Goal: Task Accomplishment & Management: Use online tool/utility

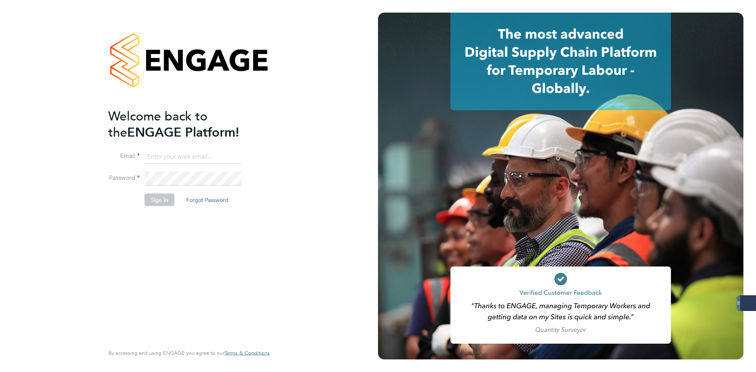
type input "[EMAIL_ADDRESS][DOMAIN_NAME]"
click at [133, 201] on li "Sign In Forgot Password" at bounding box center [185, 203] width 154 height 20
click at [160, 202] on button "Sign In" at bounding box center [160, 199] width 30 height 13
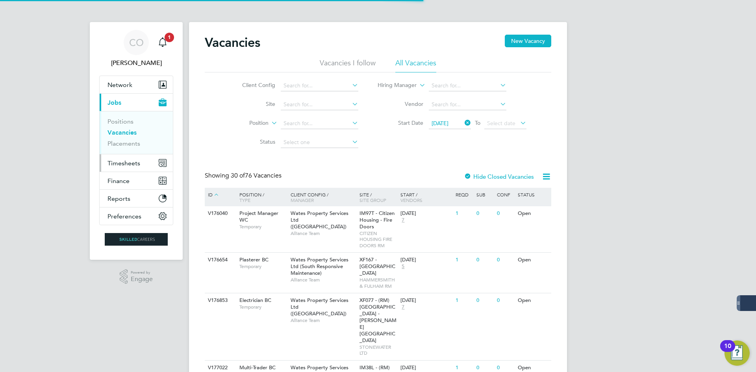
click at [133, 163] on span "Timesheets" at bounding box center [123, 162] width 33 height 7
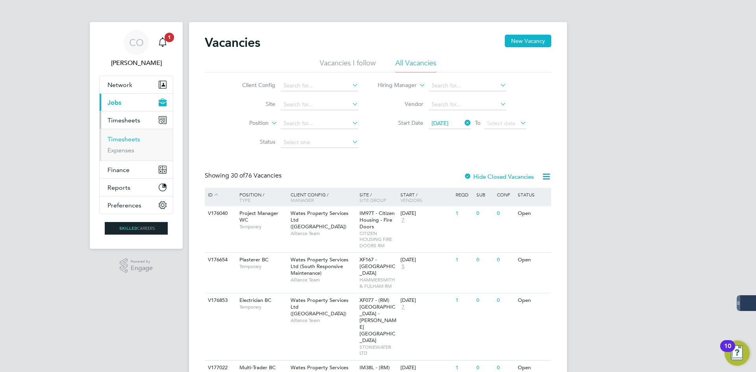
click at [136, 141] on link "Timesheets" at bounding box center [123, 138] width 33 height 7
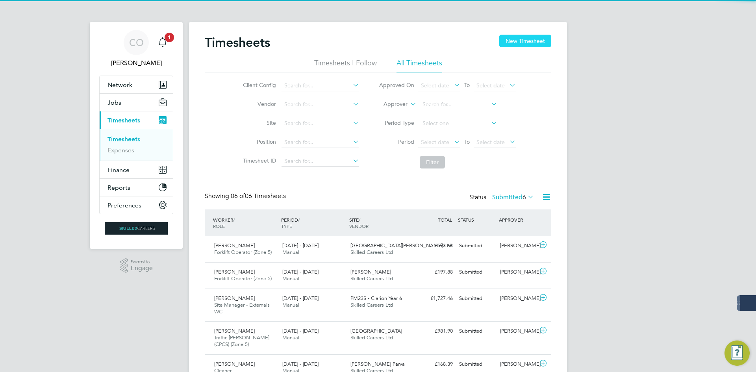
drag, startPoint x: 519, startPoint y: 42, endPoint x: 439, endPoint y: 61, distance: 82.0
click at [519, 42] on button "New Timesheet" at bounding box center [525, 41] width 52 height 13
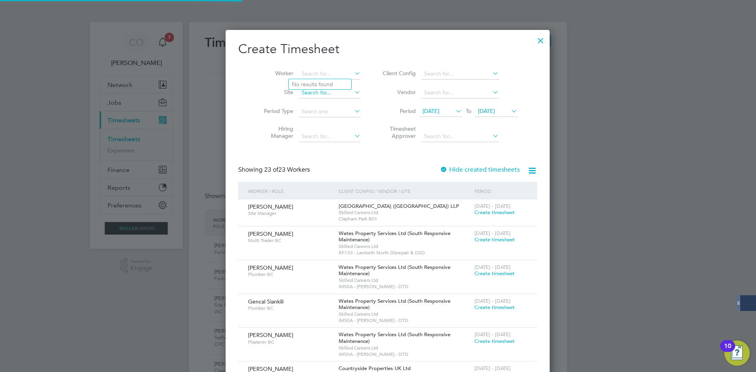
drag, startPoint x: 322, startPoint y: 70, endPoint x: 292, endPoint y: 98, distance: 41.0
click at [323, 70] on input at bounding box center [330, 74] width 62 height 11
click at [304, 88] on li "Jack Webb" at bounding box center [321, 84] width 65 height 11
type input "Jack Webb"
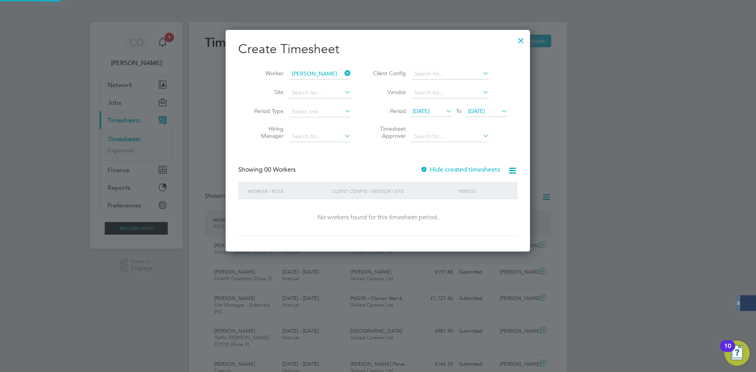
scroll to position [222, 305]
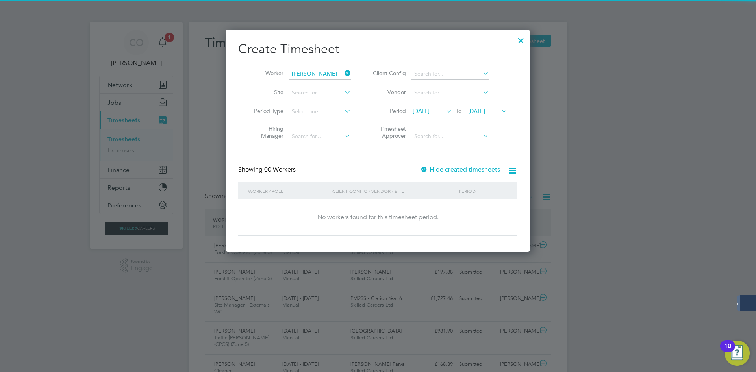
click at [436, 172] on label "Hide created timesheets" at bounding box center [460, 170] width 80 height 8
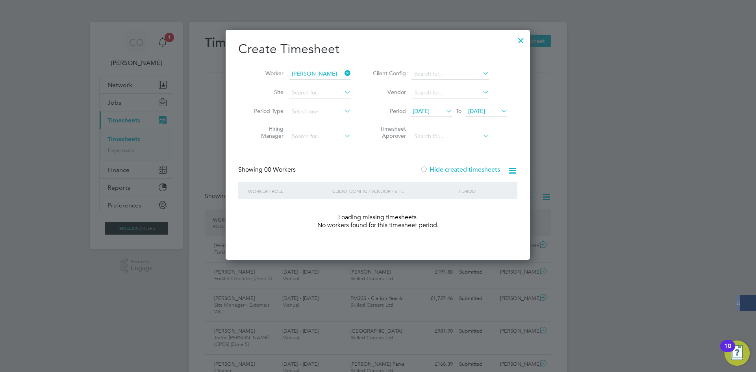
scroll to position [4, 4]
click at [436, 172] on label "Hide created timesheets" at bounding box center [460, 170] width 80 height 8
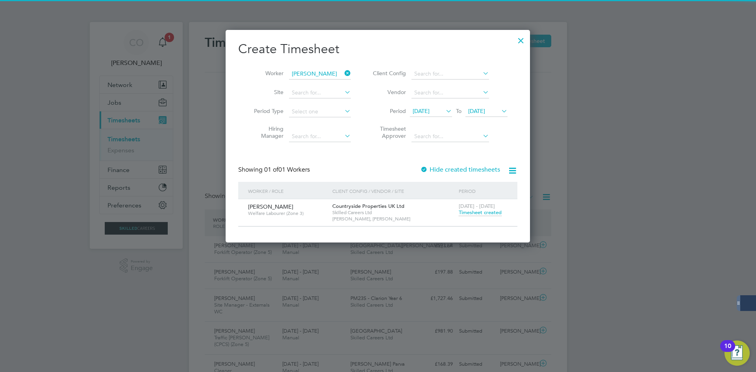
click at [474, 212] on span "Timesheet created" at bounding box center [480, 212] width 43 height 7
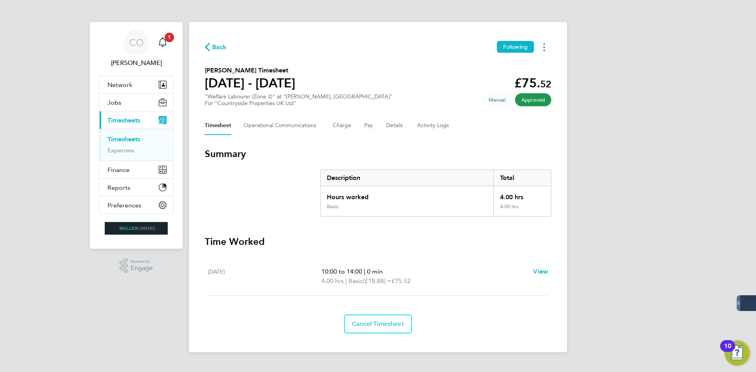
click at [548, 42] on button "Timesheets Menu" at bounding box center [544, 47] width 14 height 12
click at [514, 65] on link "Download timesheet" at bounding box center [504, 65] width 94 height 16
click at [211, 50] on span "Back" at bounding box center [216, 46] width 22 height 7
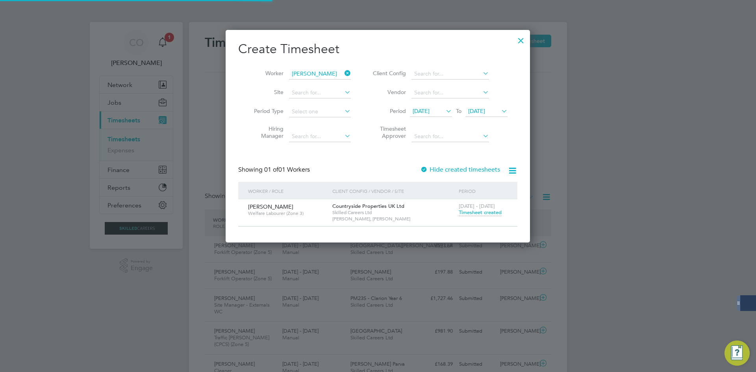
scroll to position [20, 69]
